Goal: Task Accomplishment & Management: Use online tool/utility

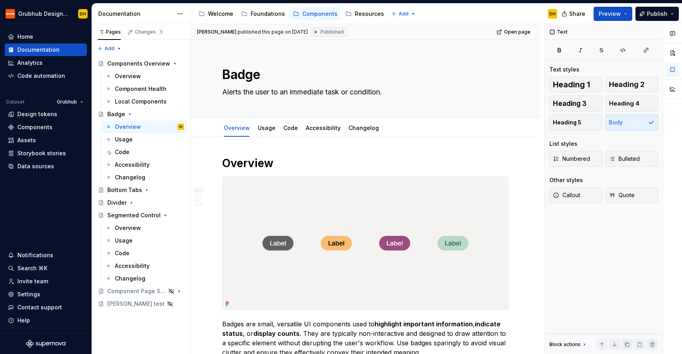
scroll to position [192, 0]
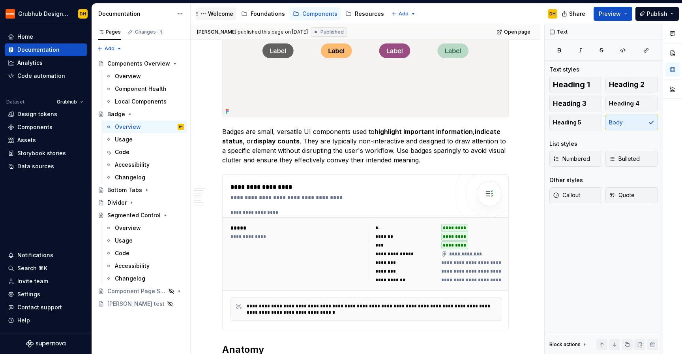
click at [225, 14] on div "Welcome" at bounding box center [220, 14] width 25 height 8
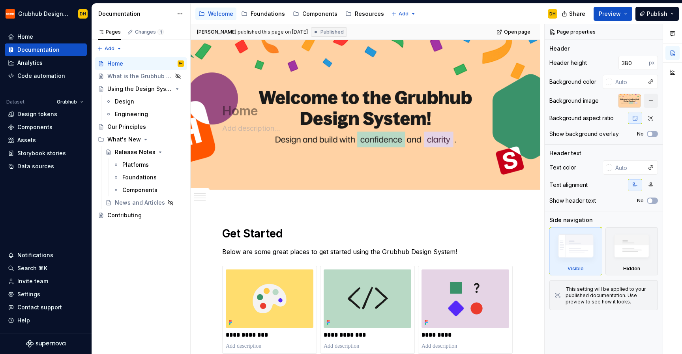
click at [158, 13] on div "Documentation" at bounding box center [135, 14] width 75 height 8
click at [159, 11] on div "Documentation" at bounding box center [135, 14] width 75 height 8
click at [146, 33] on div "Changes 1" at bounding box center [149, 32] width 29 height 6
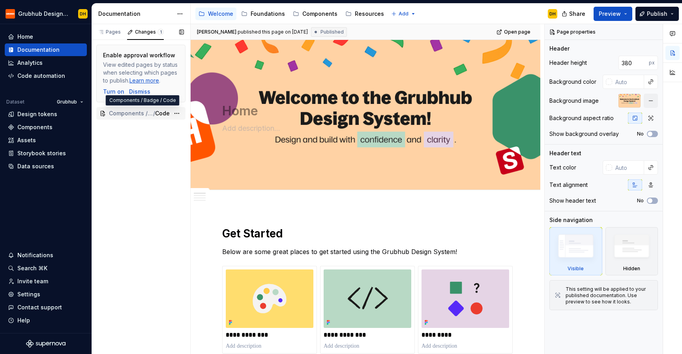
click at [154, 113] on span "/" at bounding box center [154, 113] width 2 height 8
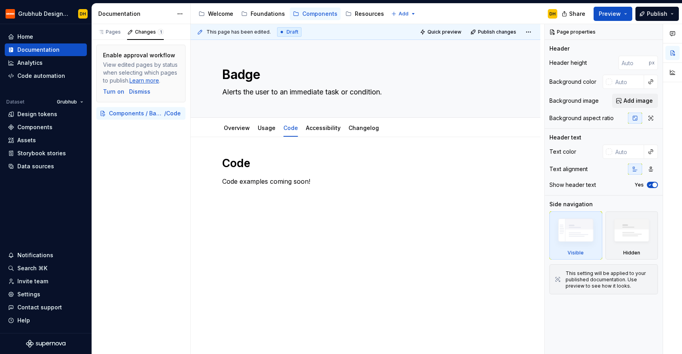
click at [483, 11] on div "Accessibility guide for tree Page tree. Navigate the tree with the arrow keys. …" at bounding box center [377, 14] width 373 height 21
click at [489, 10] on div "Accessibility guide for tree Page tree. Navigate the tree with the arrow keys. …" at bounding box center [377, 14] width 373 height 21
type textarea "*"
click at [245, 199] on p at bounding box center [365, 195] width 287 height 9
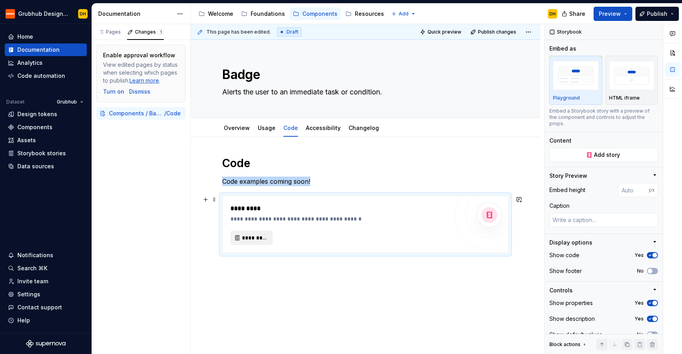
click at [250, 240] on span "*********" at bounding box center [255, 238] width 26 height 8
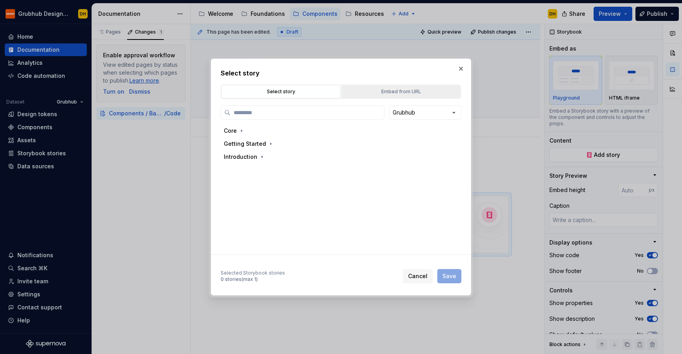
click at [396, 88] on div "Embed from URL" at bounding box center [401, 92] width 114 height 8
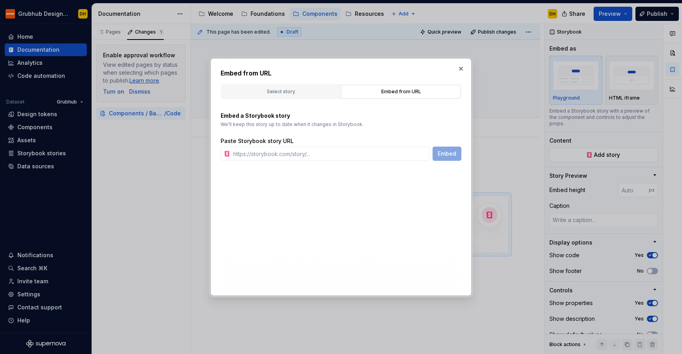
type textarea "*"
click at [309, 155] on input "text" at bounding box center [329, 153] width 199 height 14
paste input "[URL][DOMAIN_NAME]"
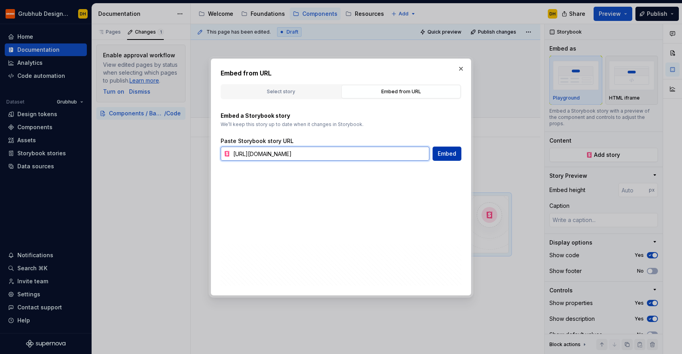
type input "[URL][DOMAIN_NAME]"
click at [444, 155] on span "Embed" at bounding box center [447, 154] width 19 height 8
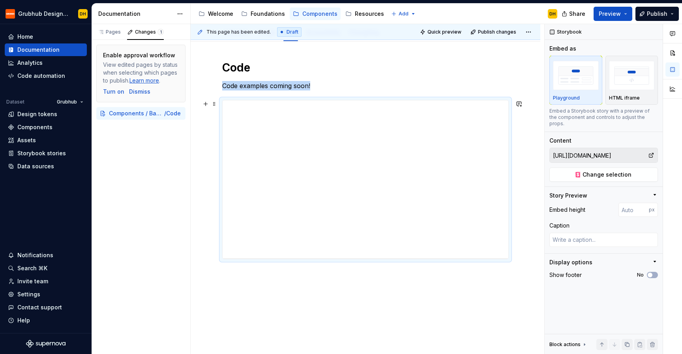
scroll to position [93, 0]
click at [415, 287] on div "Code Code examples coming soon!" at bounding box center [366, 210] width 350 height 333
click at [312, 85] on p "Code examples coming soon!" at bounding box center [365, 87] width 287 height 9
click at [599, 17] on button "Preview" at bounding box center [613, 14] width 39 height 14
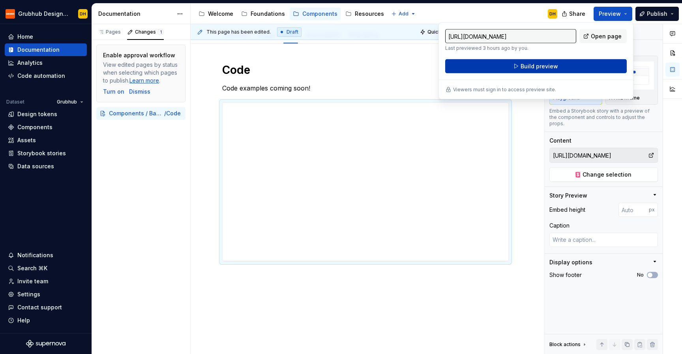
click at [573, 69] on button "Build preview" at bounding box center [536, 66] width 182 height 14
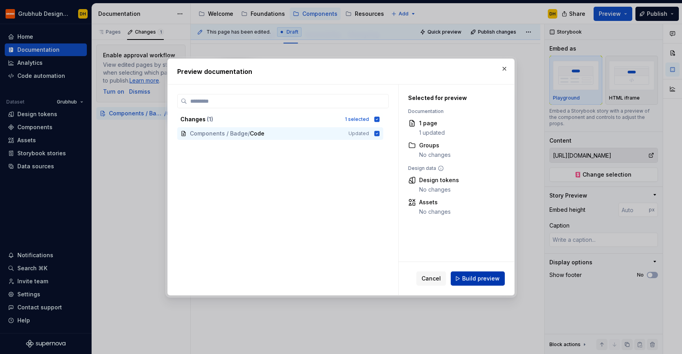
click at [491, 276] on span "Build preview" at bounding box center [480, 278] width 37 height 8
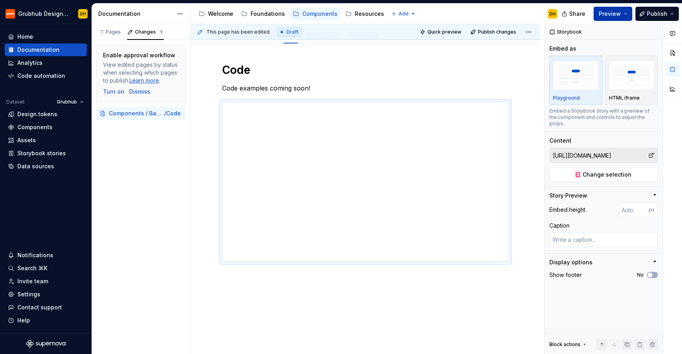
click at [624, 11] on button "Preview" at bounding box center [613, 14] width 39 height 14
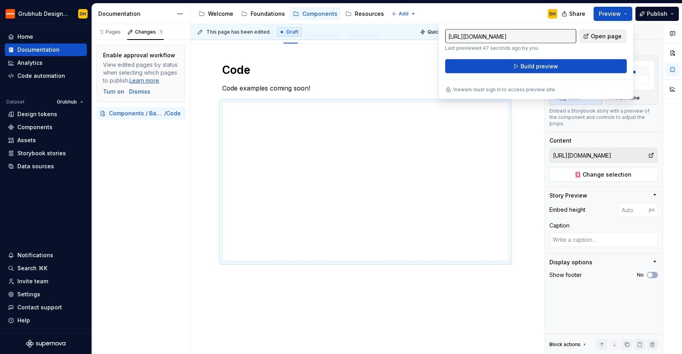
click at [603, 40] on link "Open page" at bounding box center [602, 36] width 47 height 14
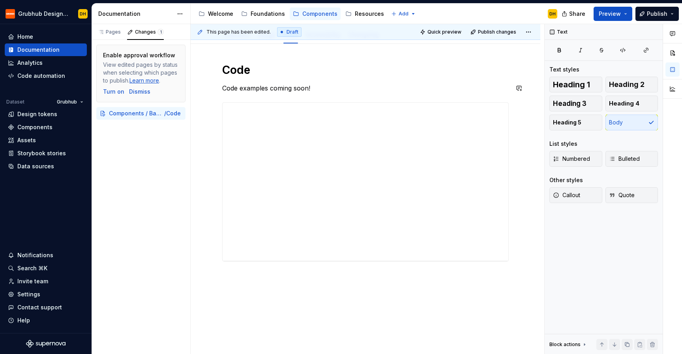
click at [345, 78] on div "Code Code examples coming soon!" at bounding box center [365, 162] width 287 height 199
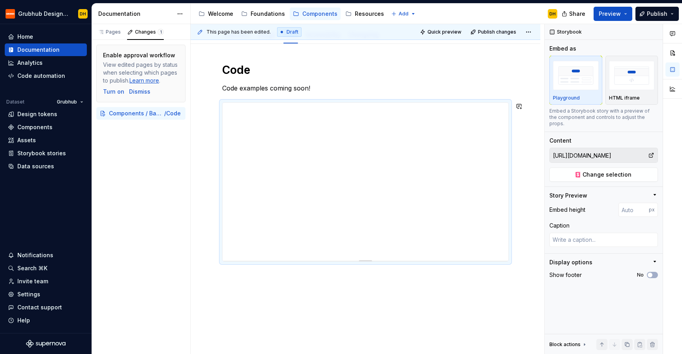
click at [244, 311] on div "Code Code examples coming soon!" at bounding box center [366, 210] width 350 height 333
click at [268, 287] on div "Code Code examples coming soon!" at bounding box center [366, 210] width 350 height 333
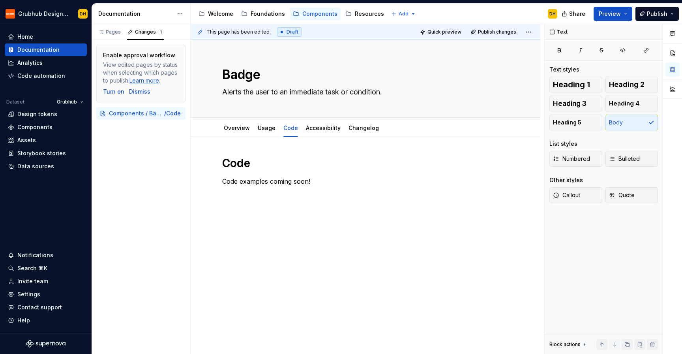
click at [440, 8] on div "Accessibility guide for tree Page tree. Navigate the tree with the arrow keys. …" at bounding box center [377, 14] width 373 height 21
click at [451, 9] on div "Accessibility guide for tree Page tree. Navigate the tree with the arrow keys. …" at bounding box center [377, 14] width 373 height 21
click at [459, 5] on div "Accessibility guide for tree Page tree. Navigate the tree with the arrow keys. …" at bounding box center [377, 14] width 373 height 21
type textarea "*"
